Goal: Browse casually

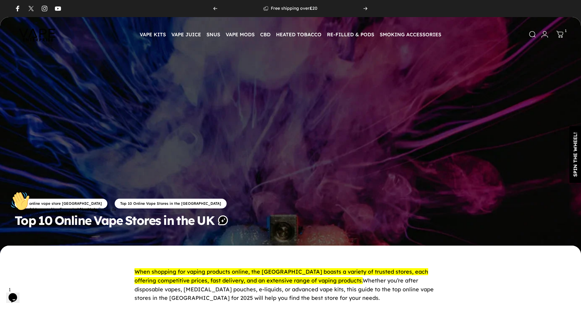
click at [39, 34] on img at bounding box center [37, 34] width 55 height 29
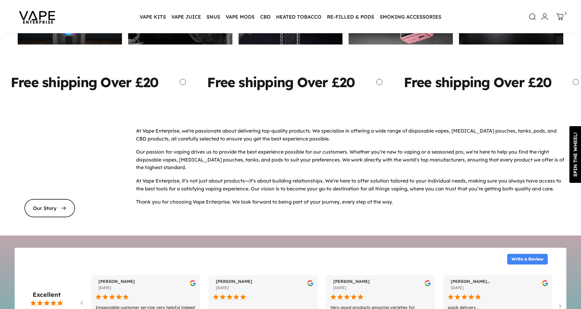
scroll to position [2683, 0]
